Goal: Use online tool/utility: Utilize a website feature to perform a specific function

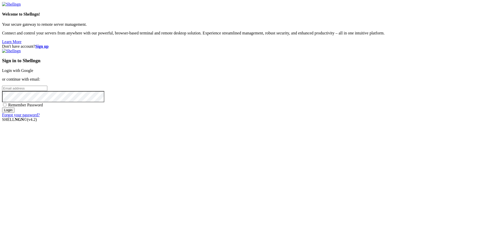
click at [33, 73] on link "Login with Google" at bounding box center [17, 70] width 31 height 4
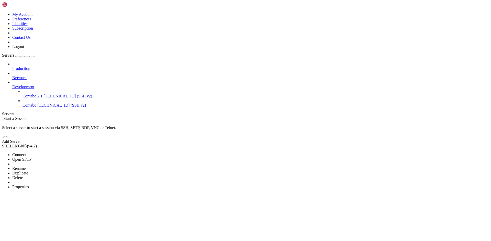
click at [26, 153] on span "Connect" at bounding box center [19, 155] width 14 height 4
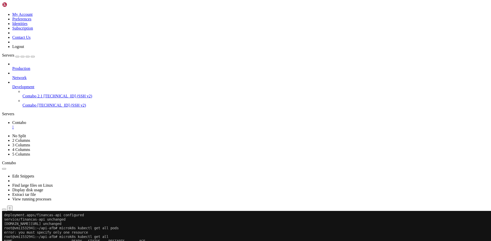
scroll to position [126, 0]
